Goal: Task Accomplishment & Management: Complete application form

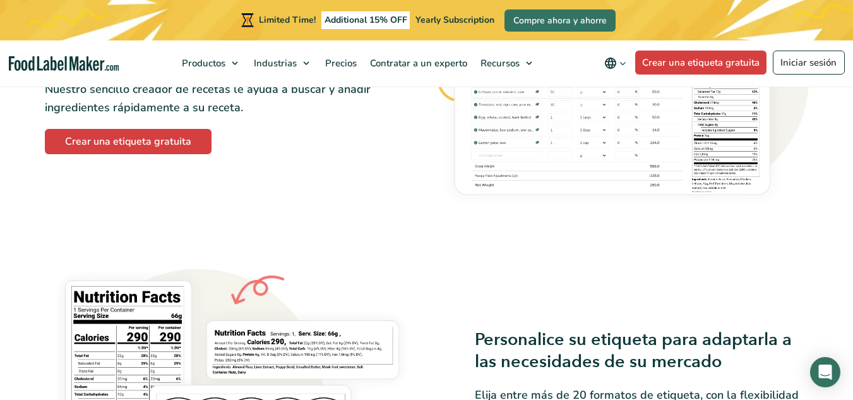
scroll to position [947, 0]
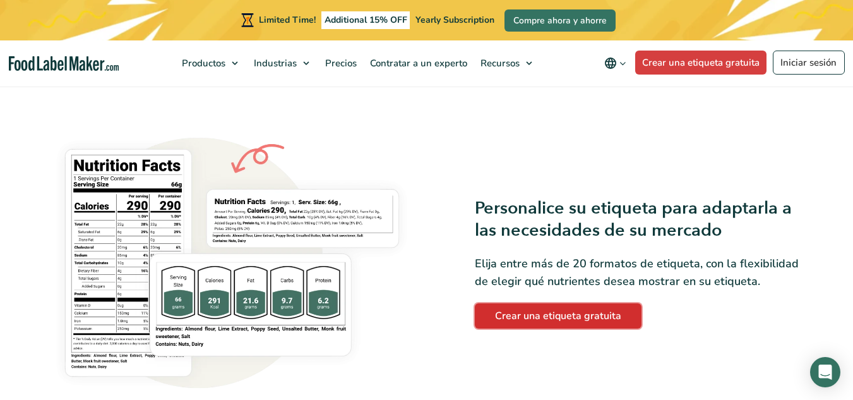
click at [559, 311] on link "Crear una etiqueta gratuita" at bounding box center [558, 315] width 167 height 25
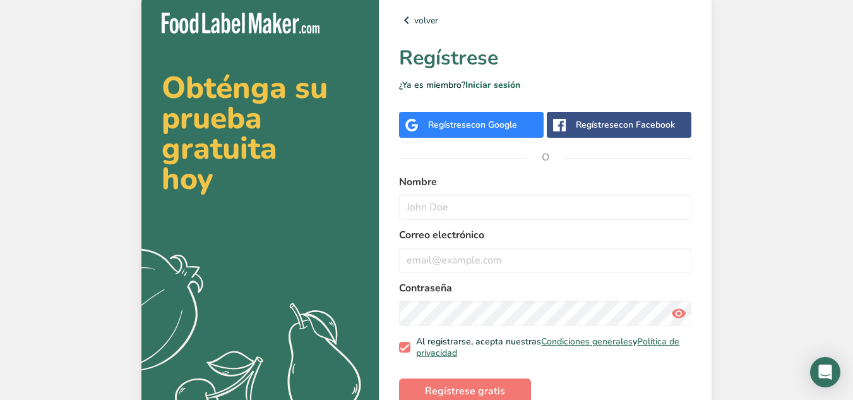
click at [474, 124] on span "con Google" at bounding box center [494, 125] width 46 height 12
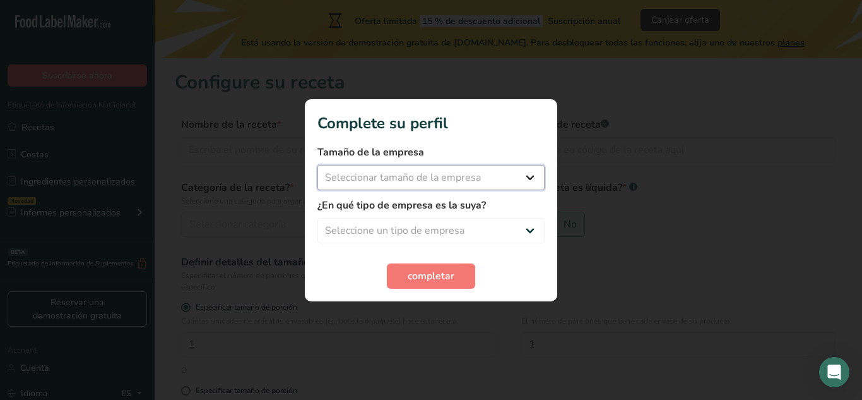
click at [522, 179] on select "Seleccionar tamaño de la empresa Menos de 10 empleados De 10 a 50 empleados De …" at bounding box center [431, 177] width 227 height 25
click at [435, 189] on select "Seleccionar tamaño de la empresa Menos de 10 empleados De 10 a 50 empleados De …" at bounding box center [431, 177] width 227 height 25
click at [451, 228] on select "Seleccione un tipo de empresa Fabricante de alimentos envasados Restaurante y c…" at bounding box center [431, 230] width 227 height 25
select select "5"
click at [318, 218] on select "Seleccione un tipo de empresa Fabricante de alimentos envasados Restaurante y c…" at bounding box center [431, 230] width 227 height 25
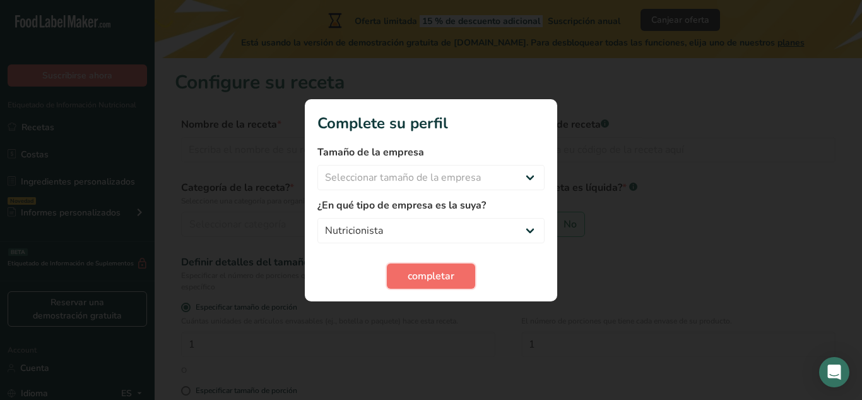
click at [424, 274] on span "completar" at bounding box center [431, 275] width 47 height 15
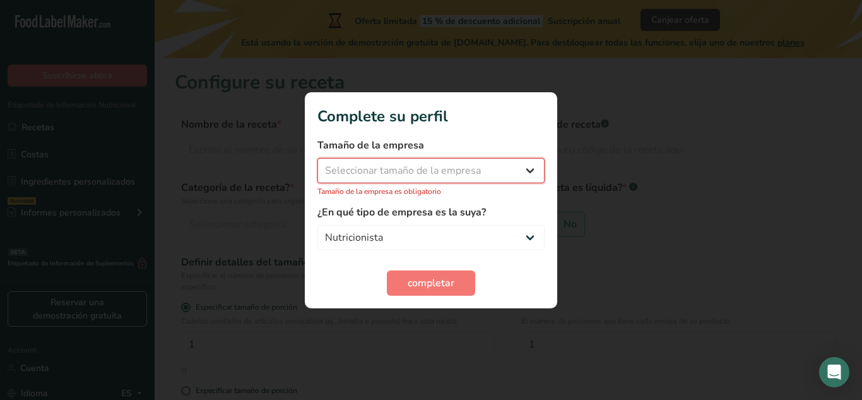
click at [485, 174] on select "Seleccionar tamaño de la empresa Menos de 10 empleados De 10 a 50 empleados De …" at bounding box center [431, 170] width 227 height 25
select select "1"
click at [318, 164] on select "Seleccionar tamaño de la empresa Menos de 10 empleados De 10 a 50 empleados De …" at bounding box center [431, 170] width 227 height 25
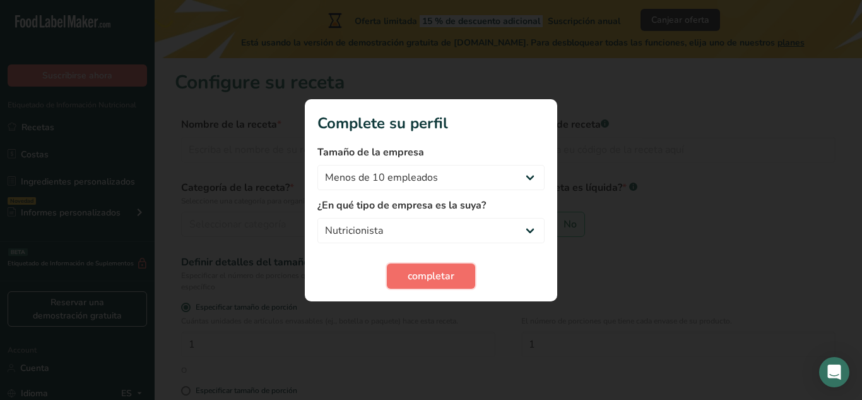
click at [415, 278] on span "completar" at bounding box center [431, 275] width 47 height 15
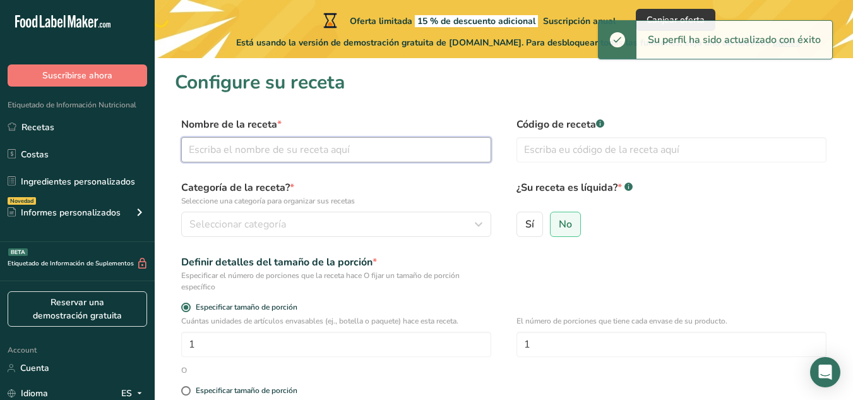
click at [339, 152] on input "text" at bounding box center [336, 149] width 310 height 25
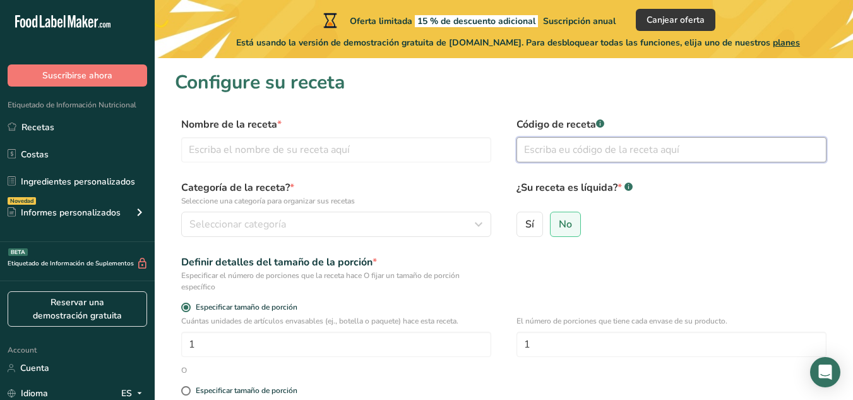
click at [540, 150] on input "text" at bounding box center [671, 149] width 310 height 25
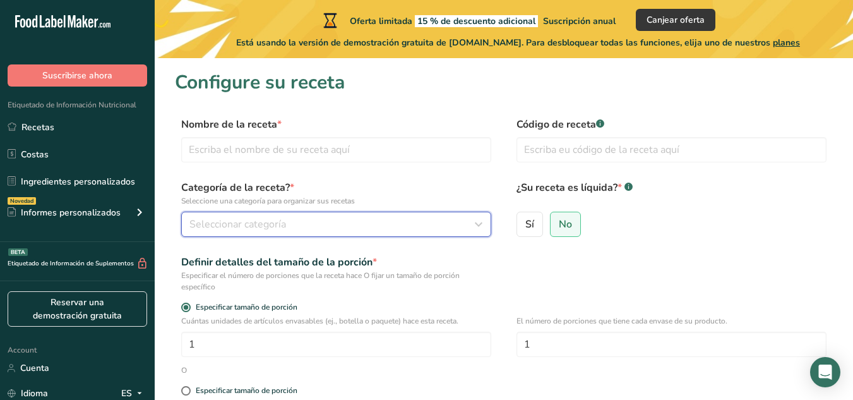
click at [290, 221] on div "Seleccionar categoría" at bounding box center [332, 224] width 286 height 15
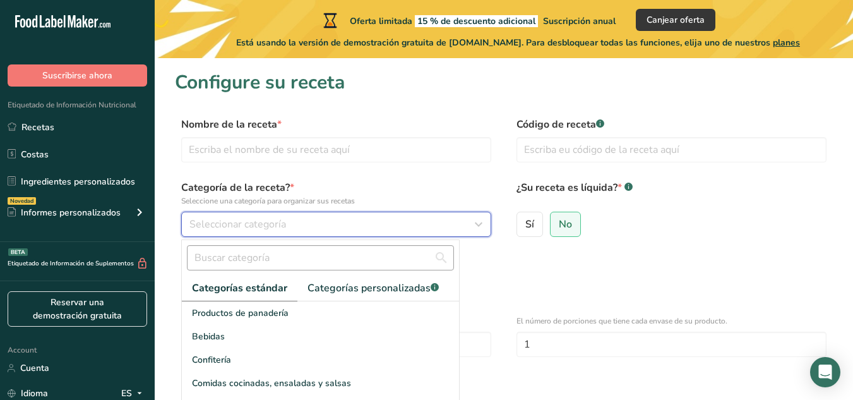
scroll to position [63, 0]
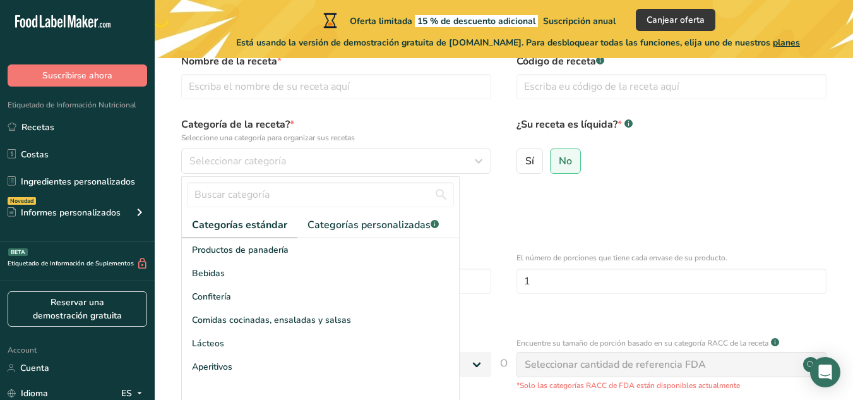
click at [689, 165] on div "Sí No" at bounding box center [671, 164] width 310 height 33
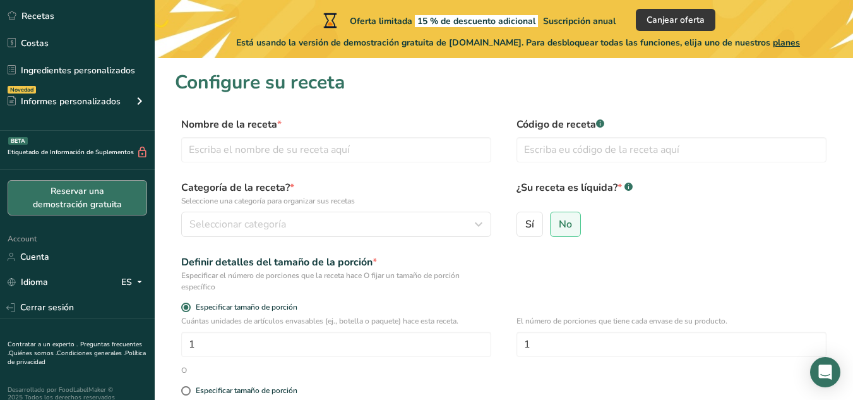
scroll to position [122, 0]
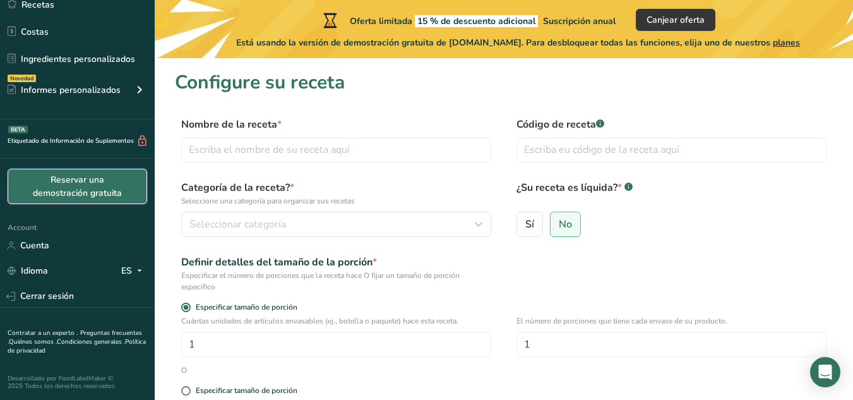
click at [102, 186] on link "Reservar una demostración gratuita" at bounding box center [78, 186] width 140 height 35
